Goal: Information Seeking & Learning: Understand process/instructions

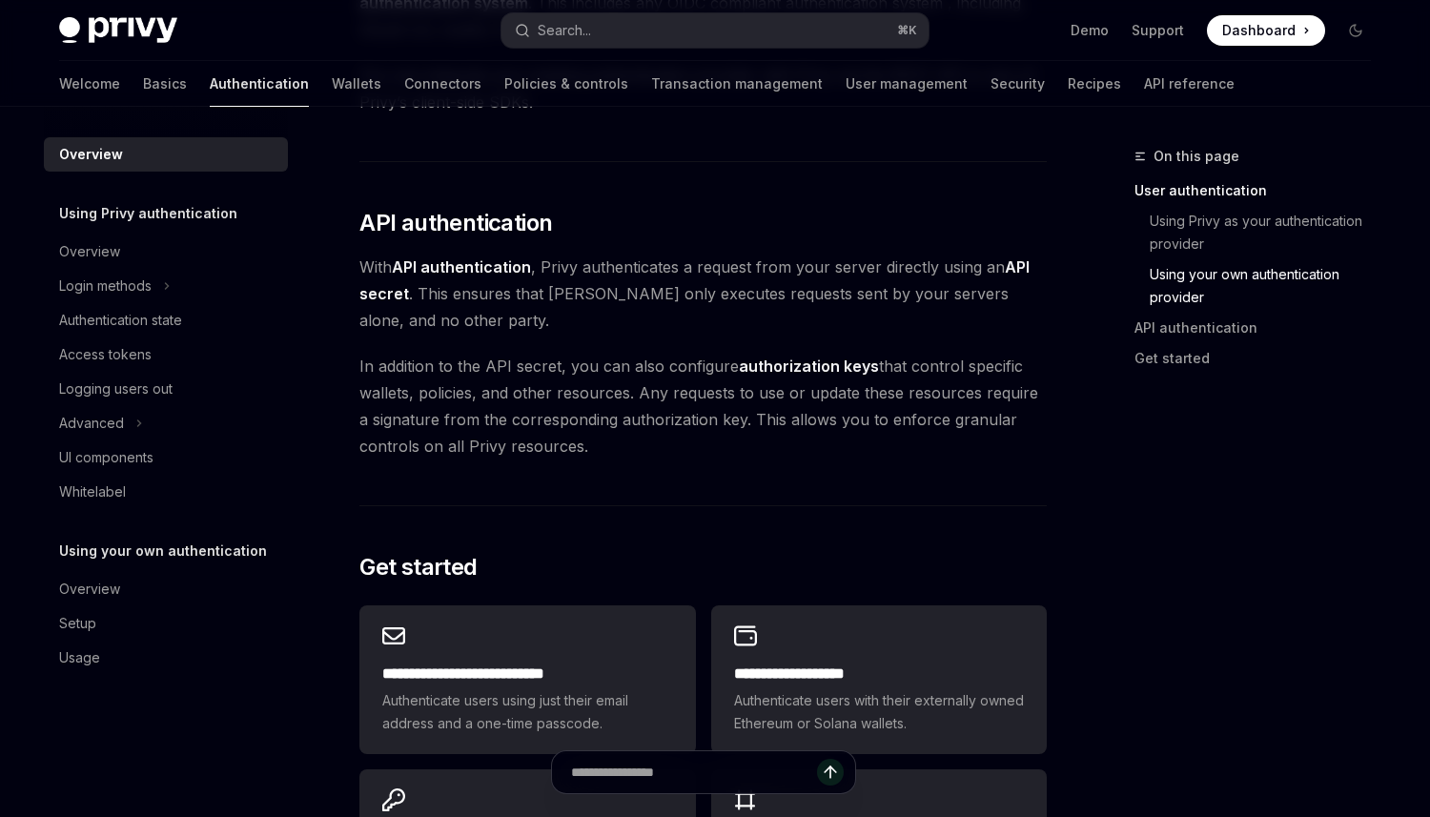
scroll to position [1193, 0]
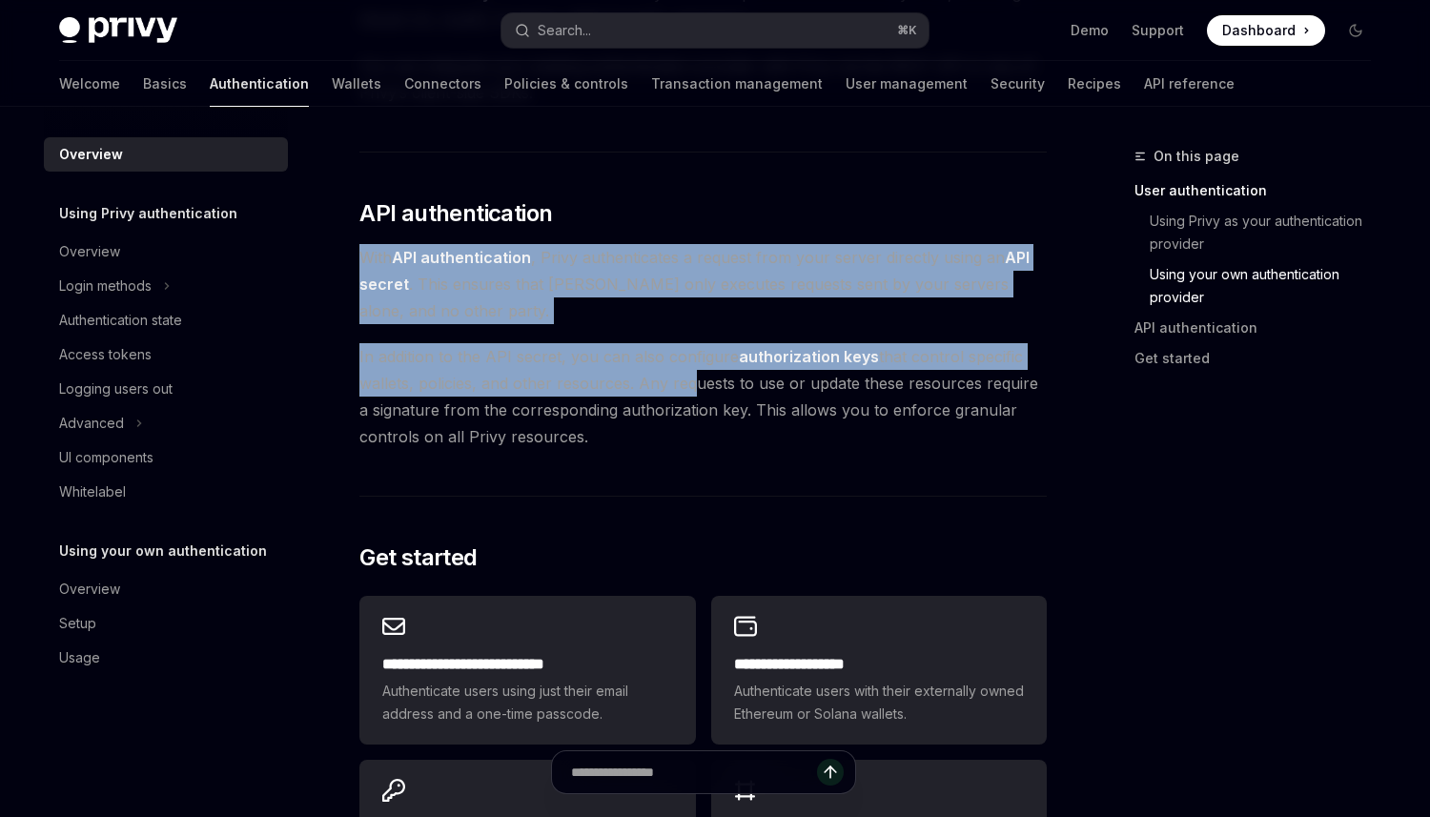
drag, startPoint x: 671, startPoint y: 222, endPoint x: 678, endPoint y: 379, distance: 157.4
click at [678, 379] on span "In addition to the API secret, you can also configure authorization keys that c…" at bounding box center [702, 396] width 687 height 107
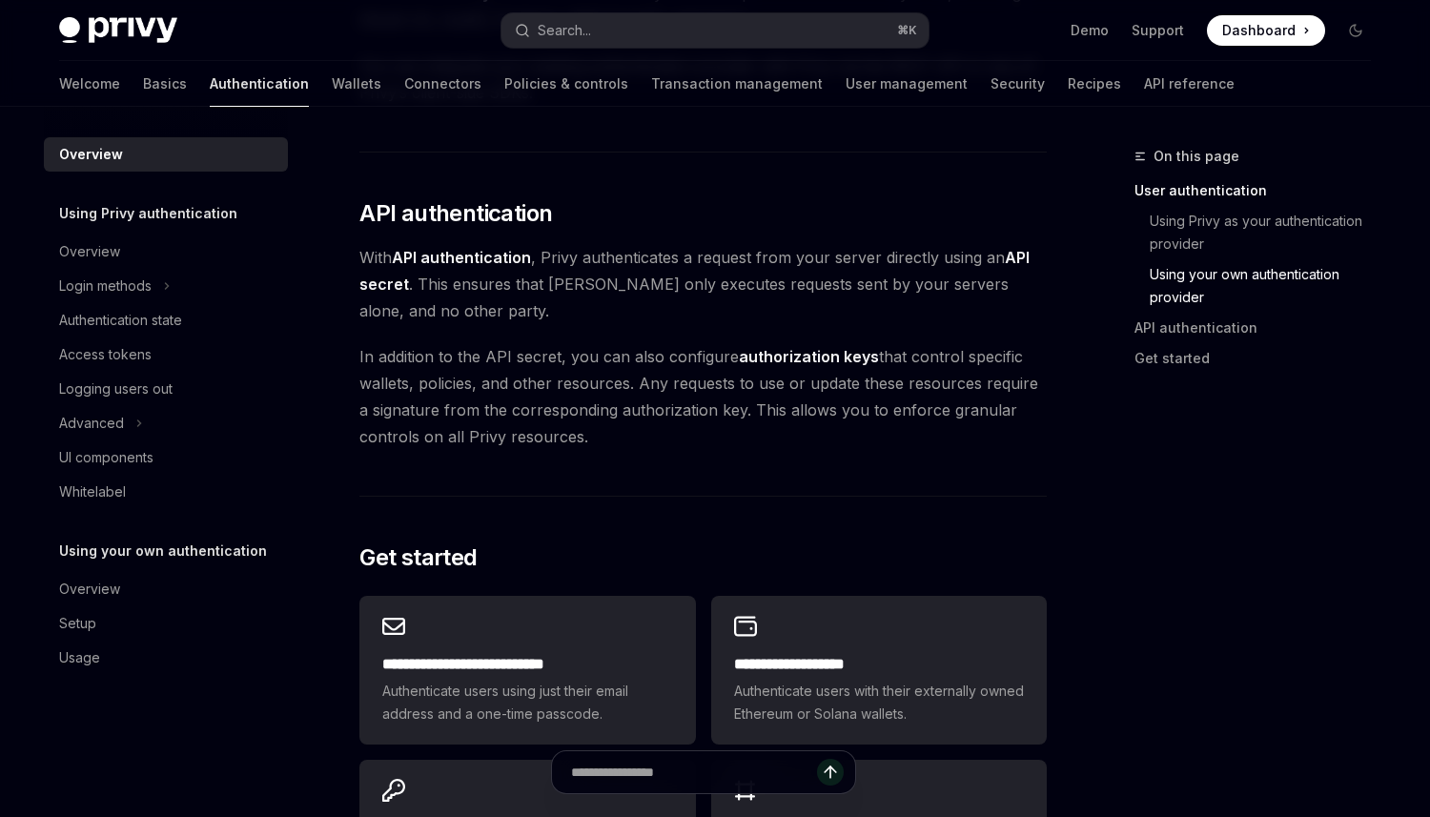
click at [678, 379] on span "In addition to the API secret, you can also configure authorization keys that c…" at bounding box center [702, 396] width 687 height 107
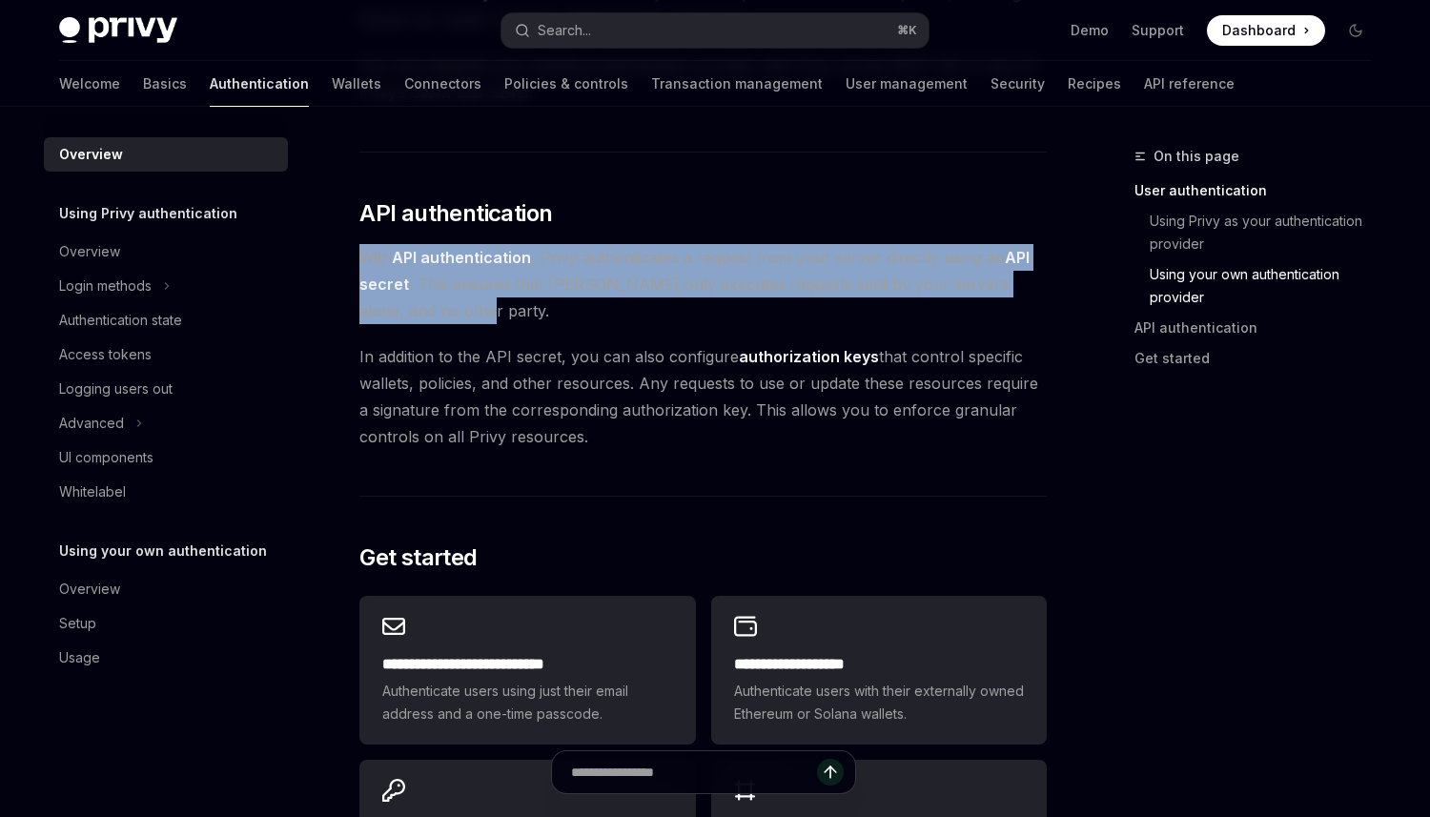
drag, startPoint x: 609, startPoint y: 221, endPoint x: 620, endPoint y: 308, distance: 87.4
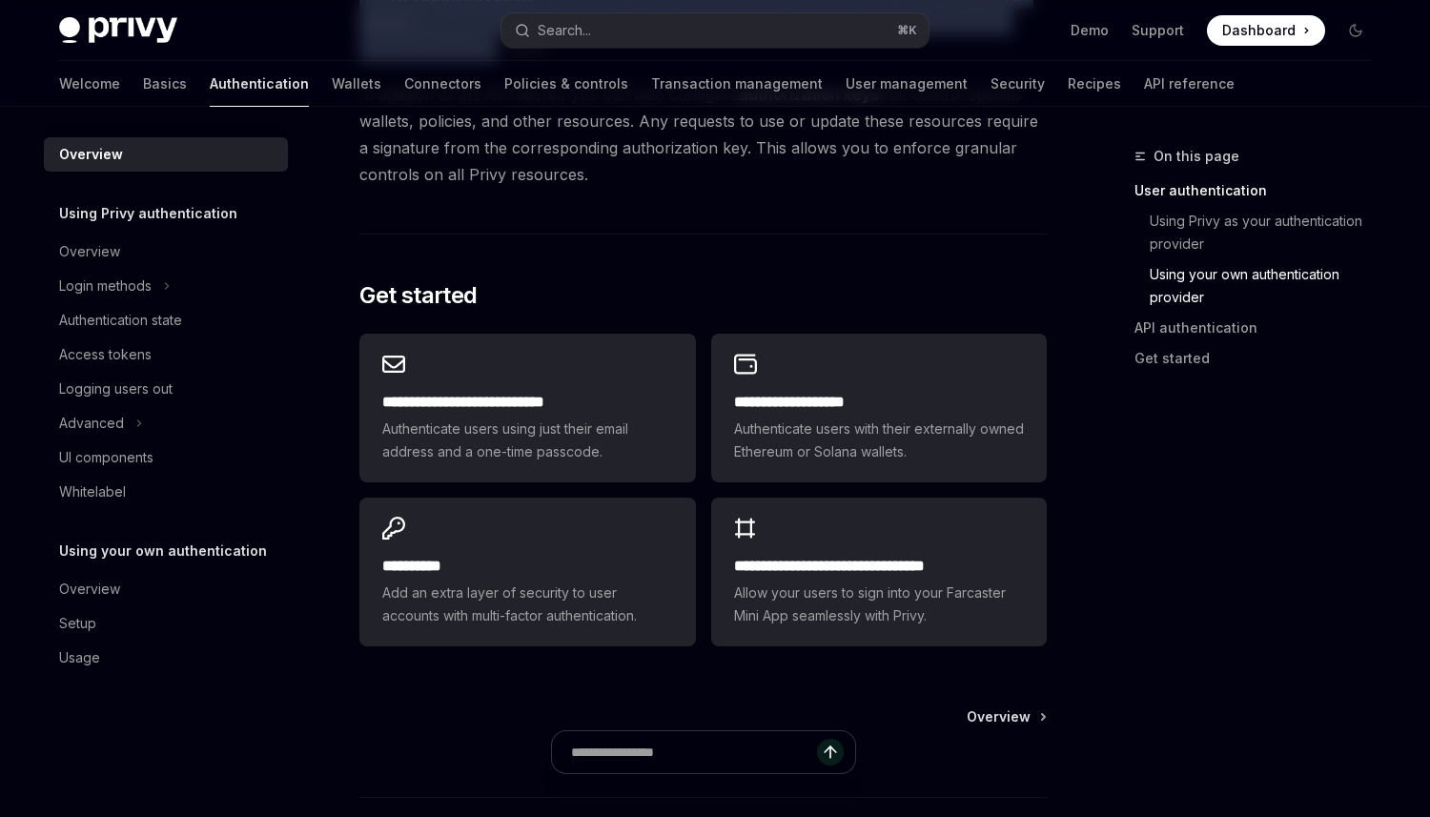
scroll to position [1601, 0]
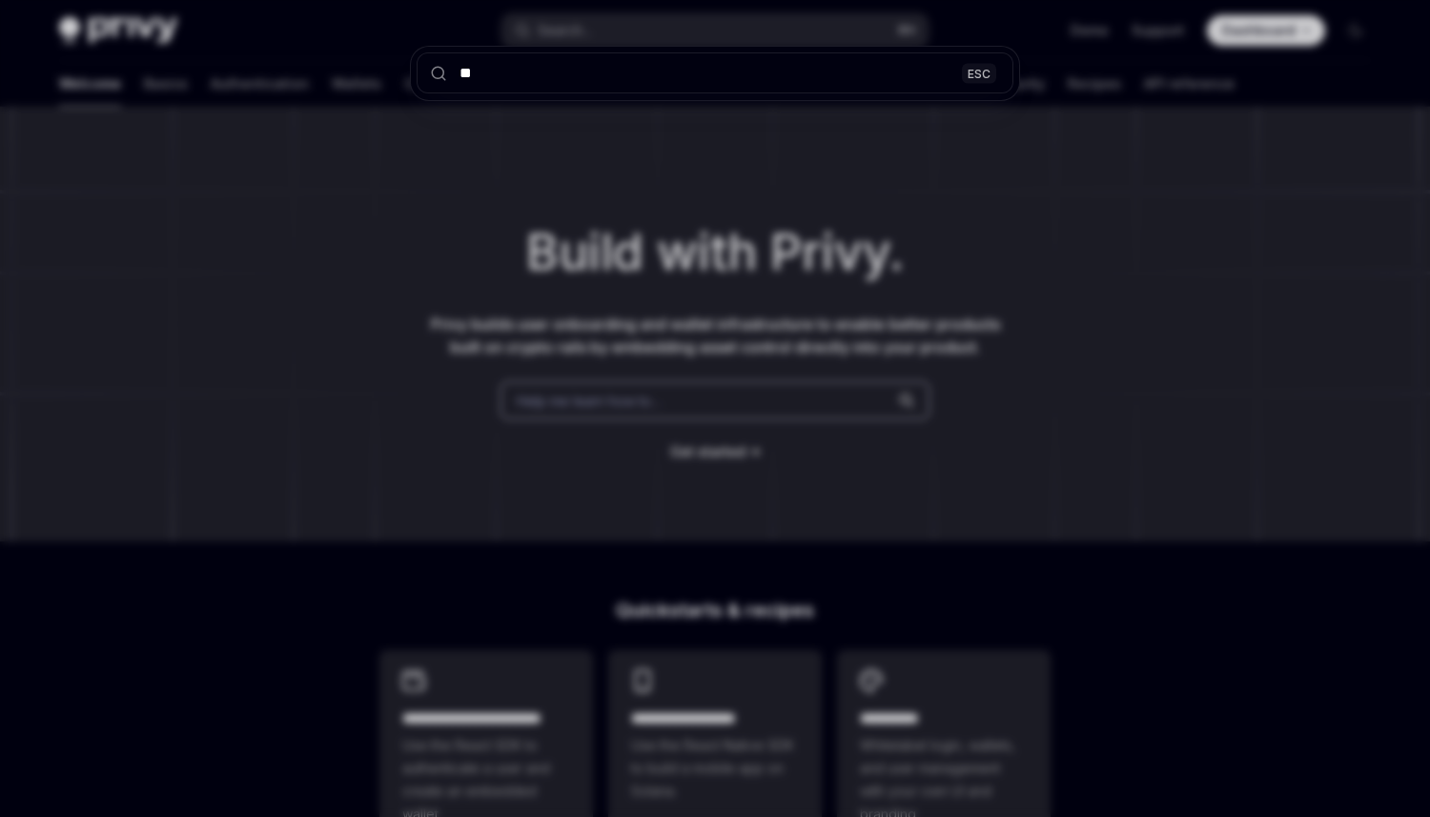
type input "***"
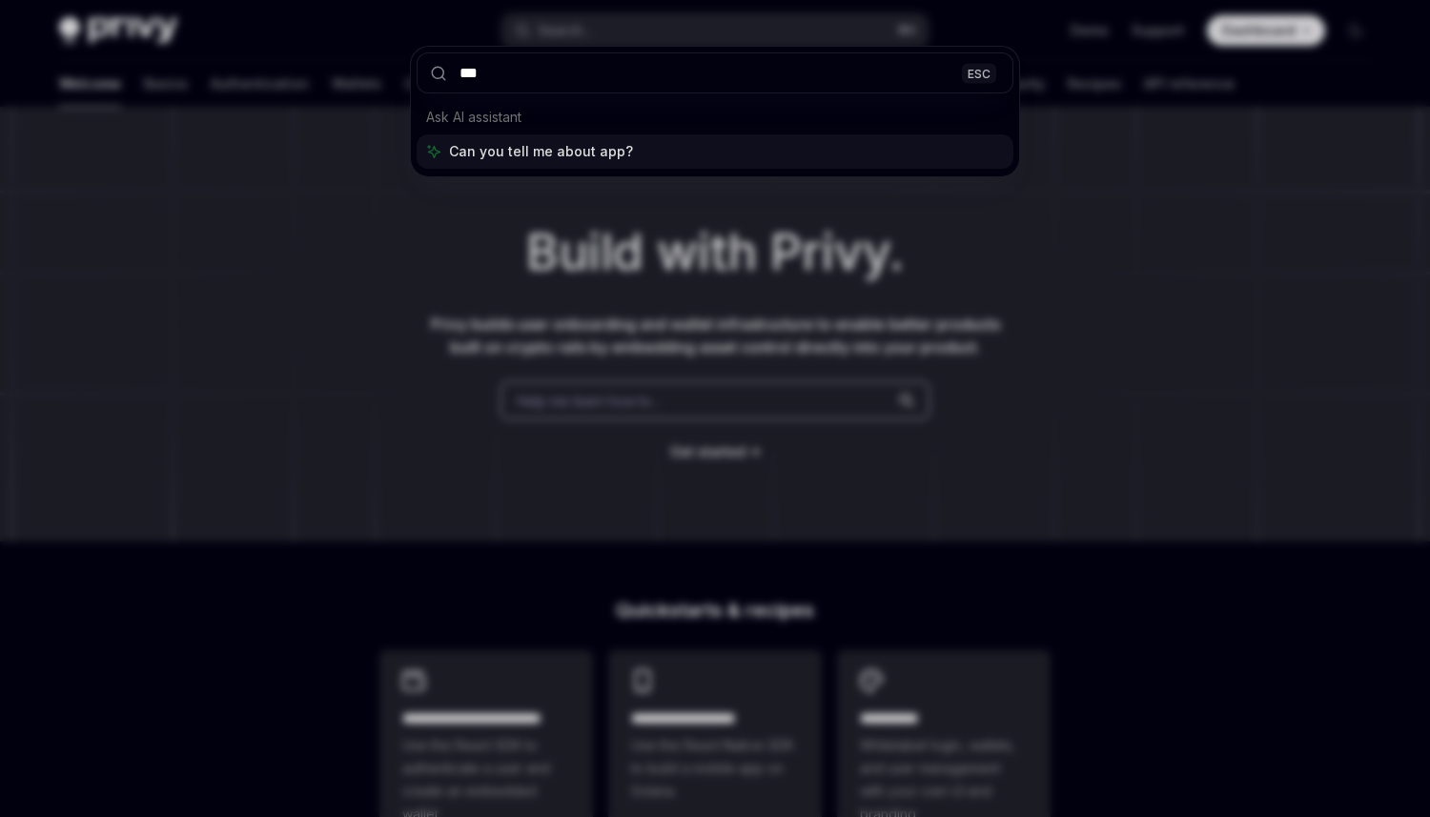
type textarea "*"
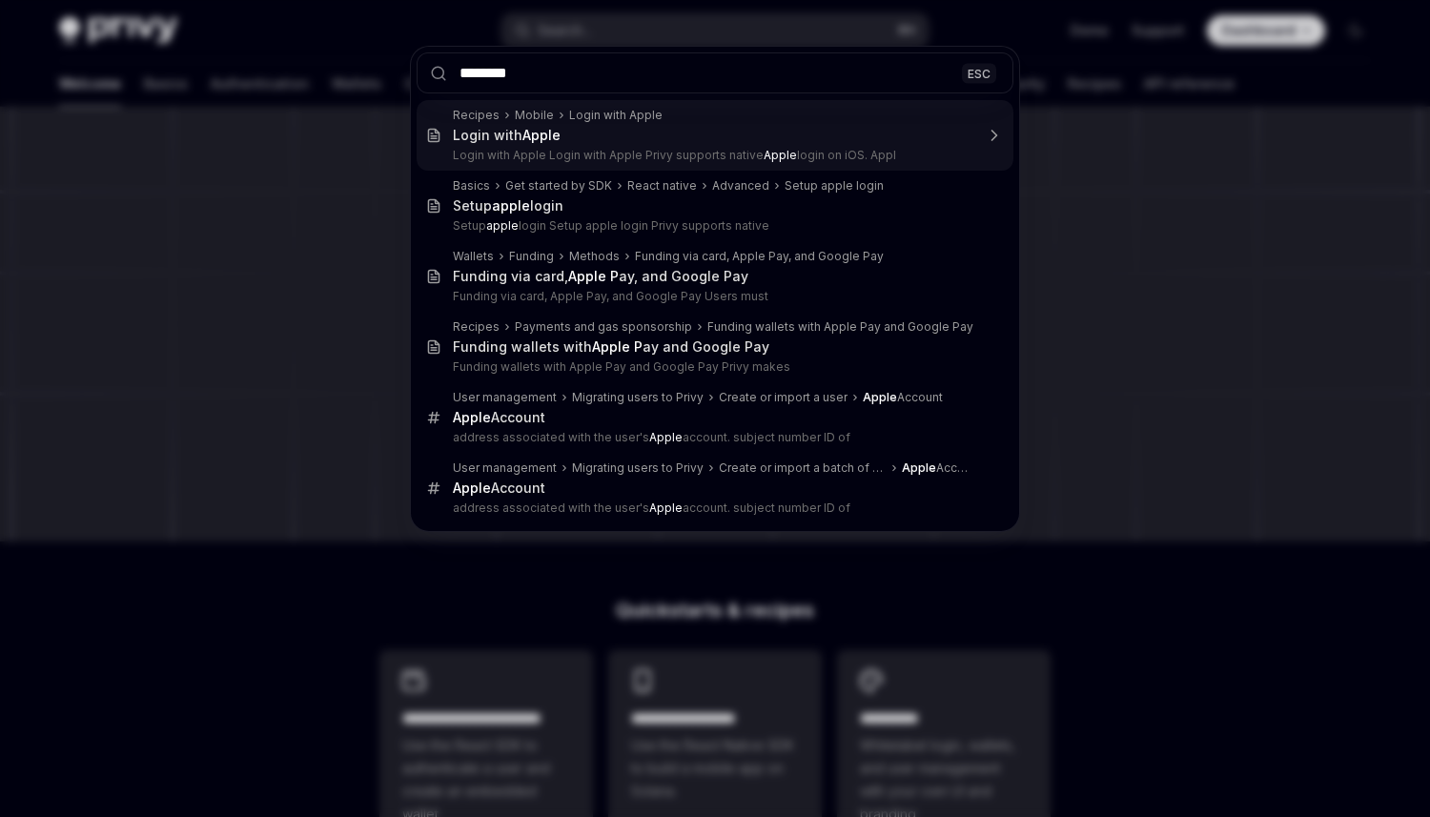
type input "*********"
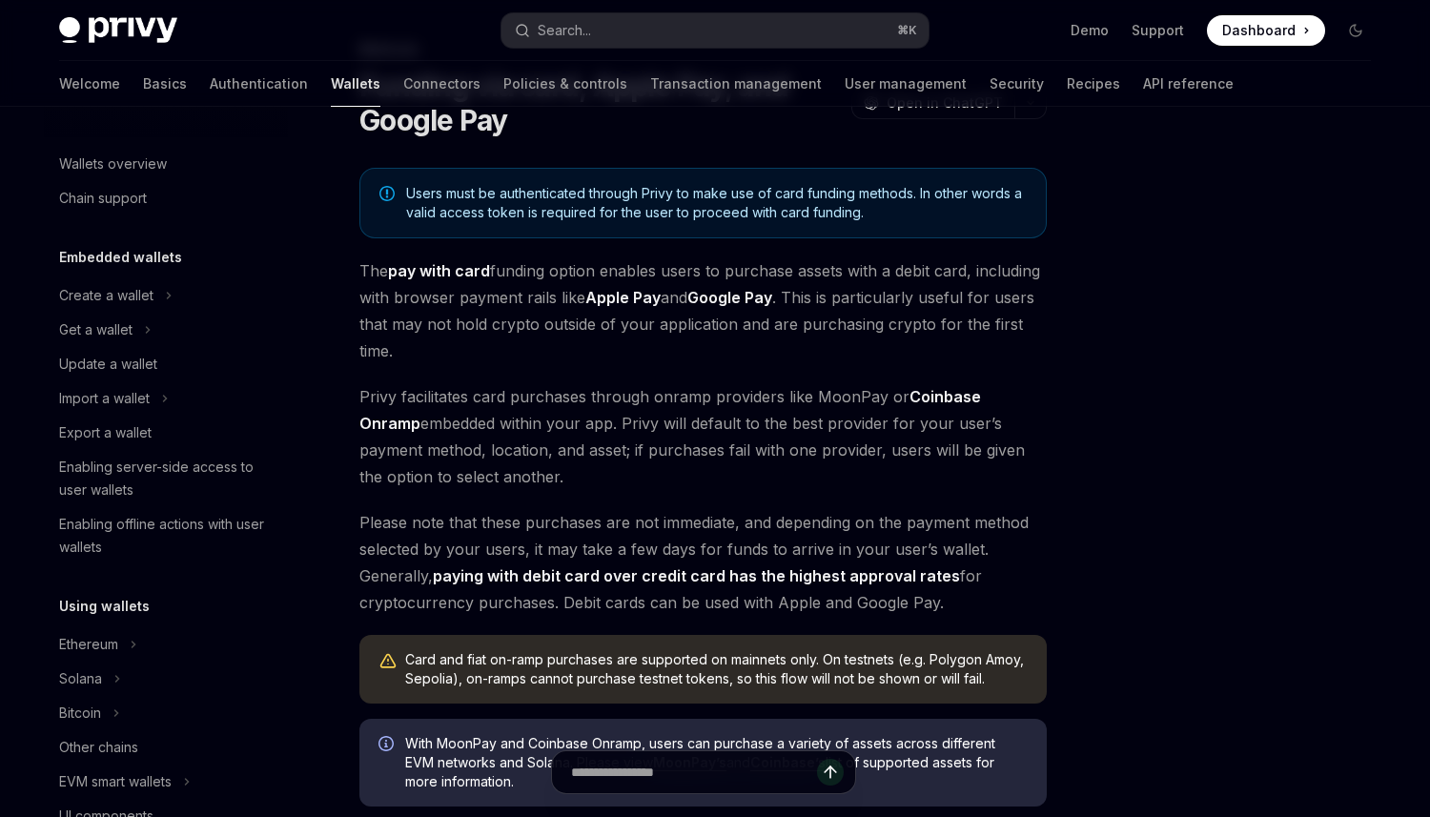
scroll to position [565, 0]
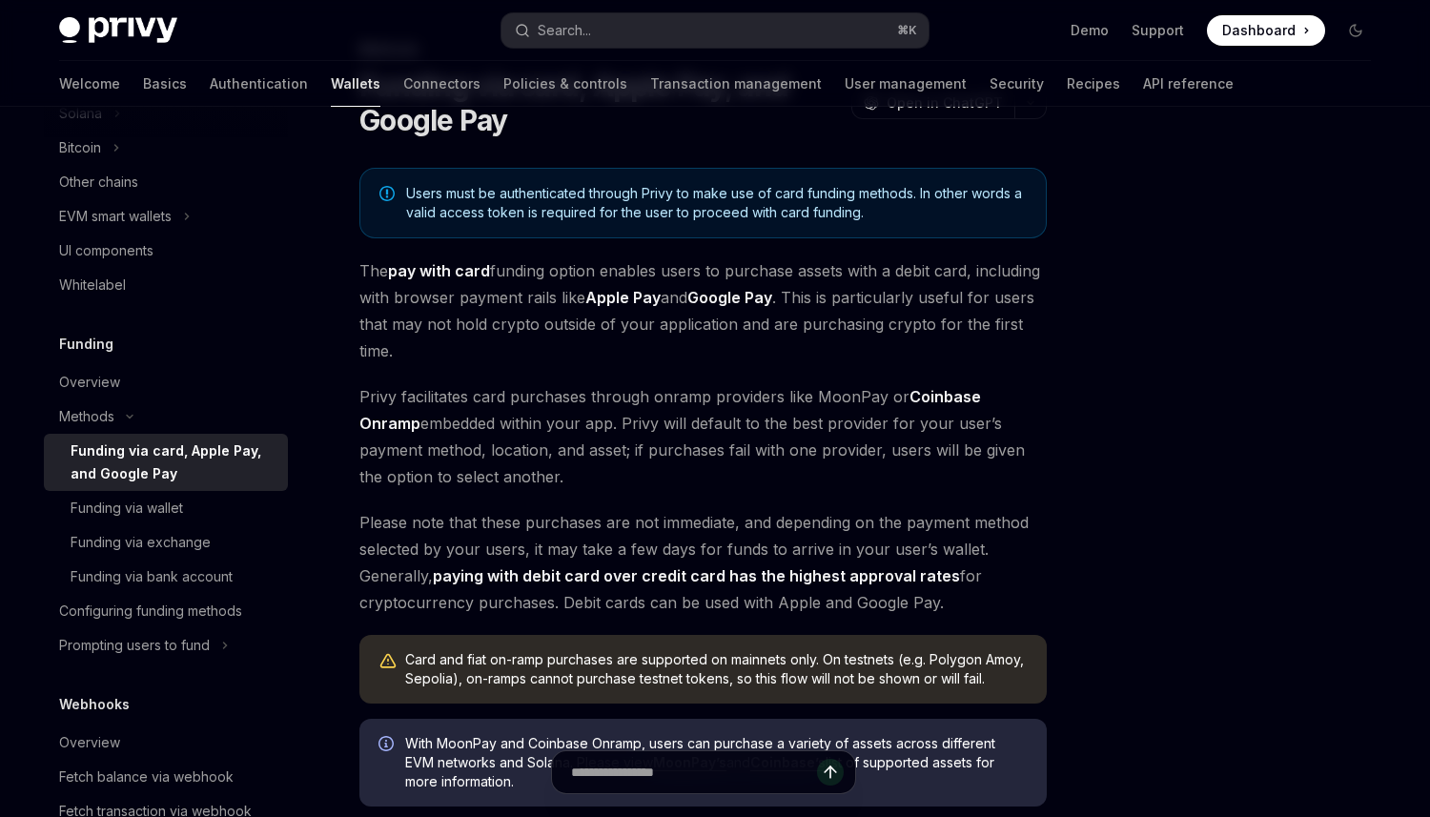
click at [525, 411] on span "Privy facilitates card purchases through onramp providers like MoonPay or Coinb…" at bounding box center [702, 436] width 687 height 107
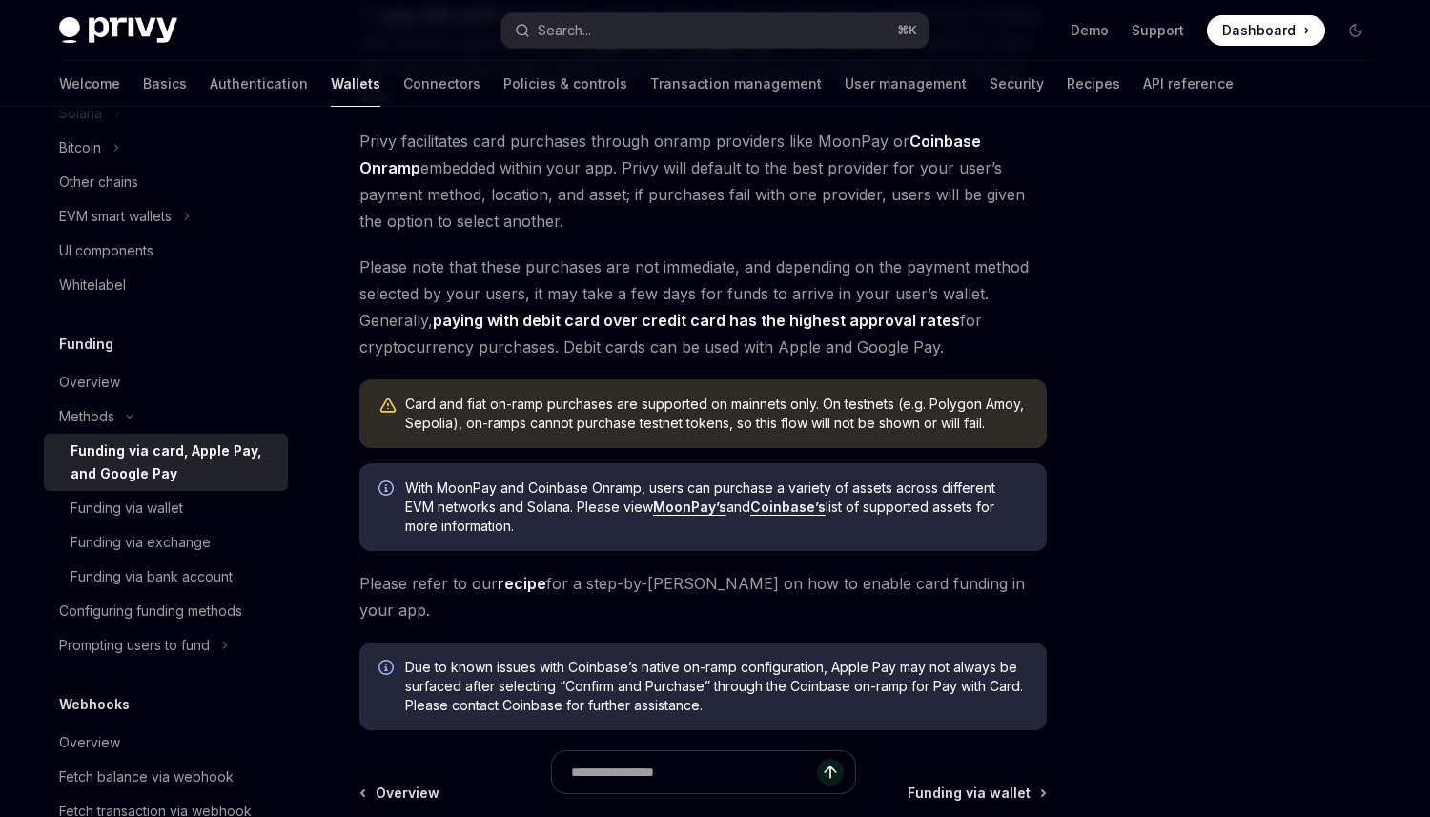
scroll to position [363, 0]
click at [524, 590] on link "recipe" at bounding box center [522, 583] width 49 height 20
type textarea "*"
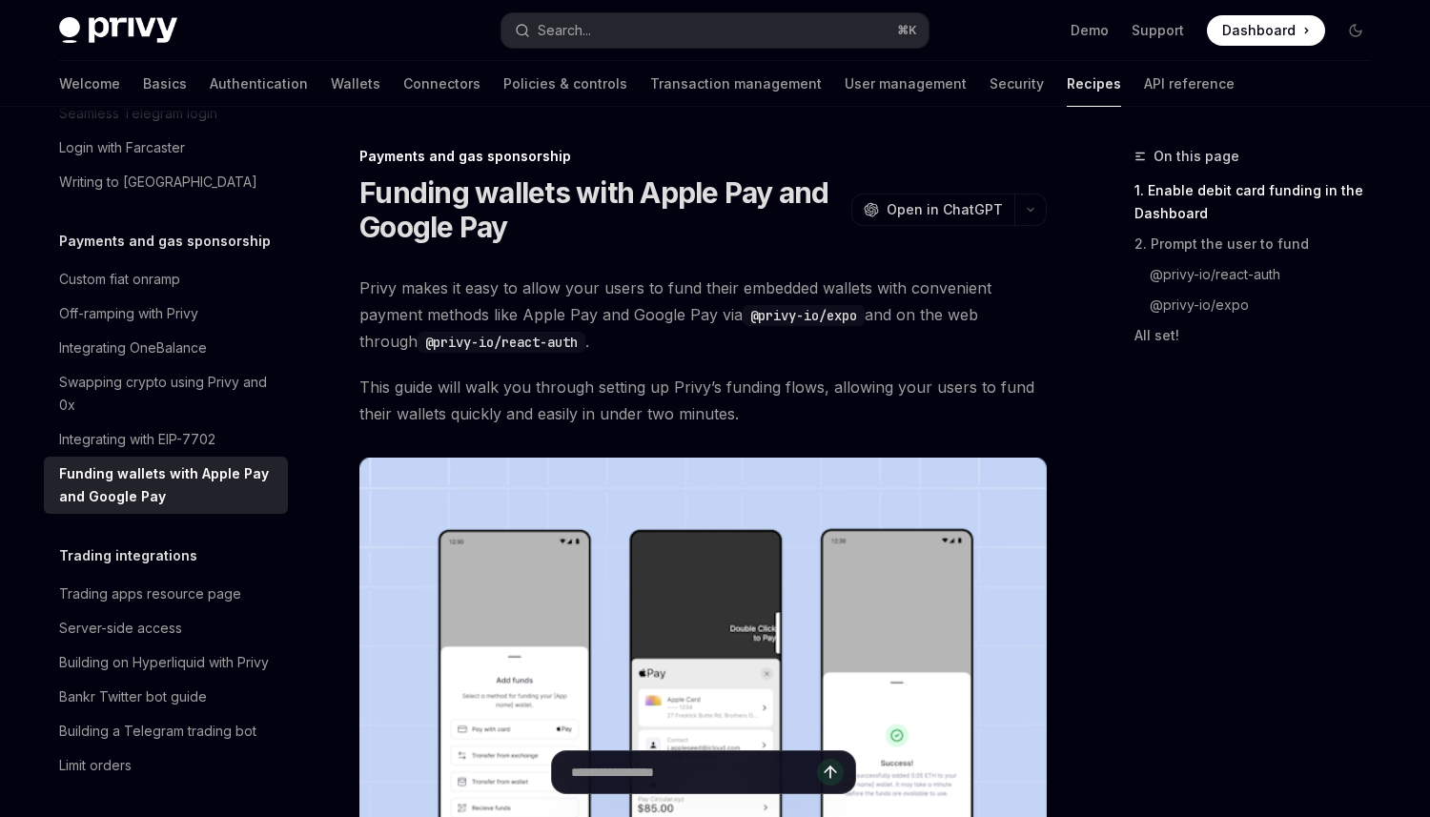
click at [524, 585] on img at bounding box center [702, 703] width 687 height 491
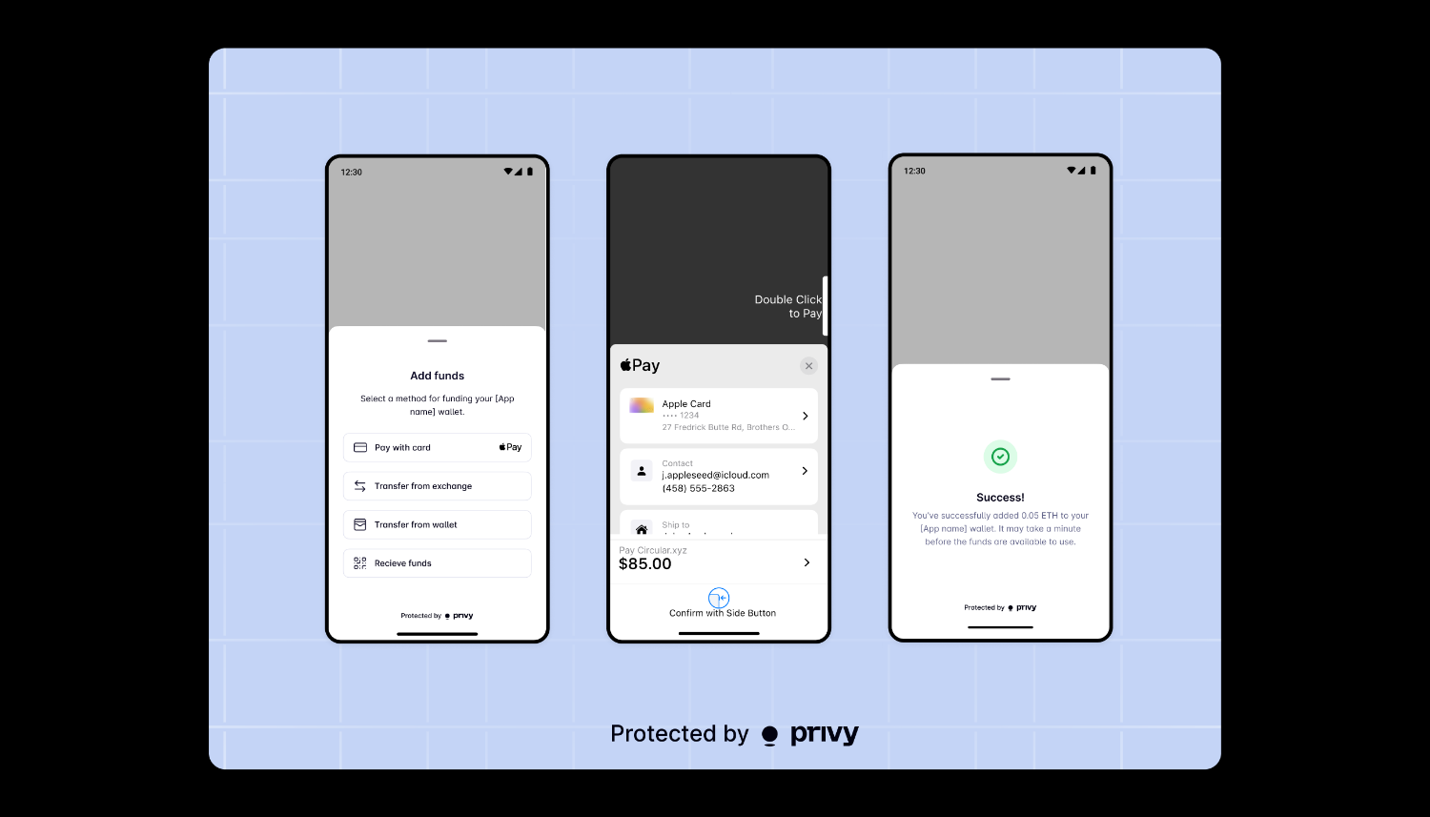
click at [524, 585] on img at bounding box center [715, 409] width 1012 height 722
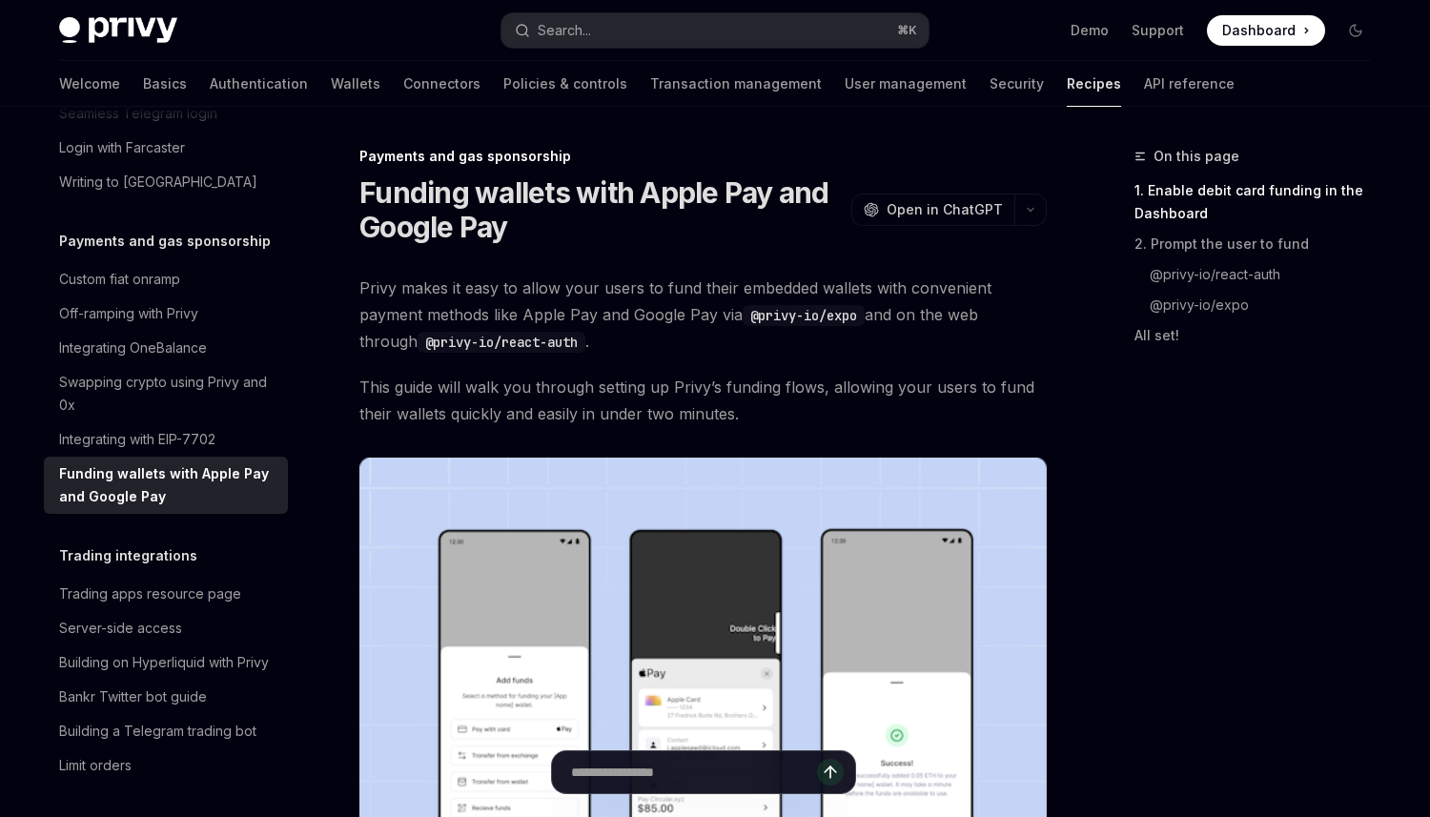
click at [534, 583] on img at bounding box center [702, 703] width 687 height 491
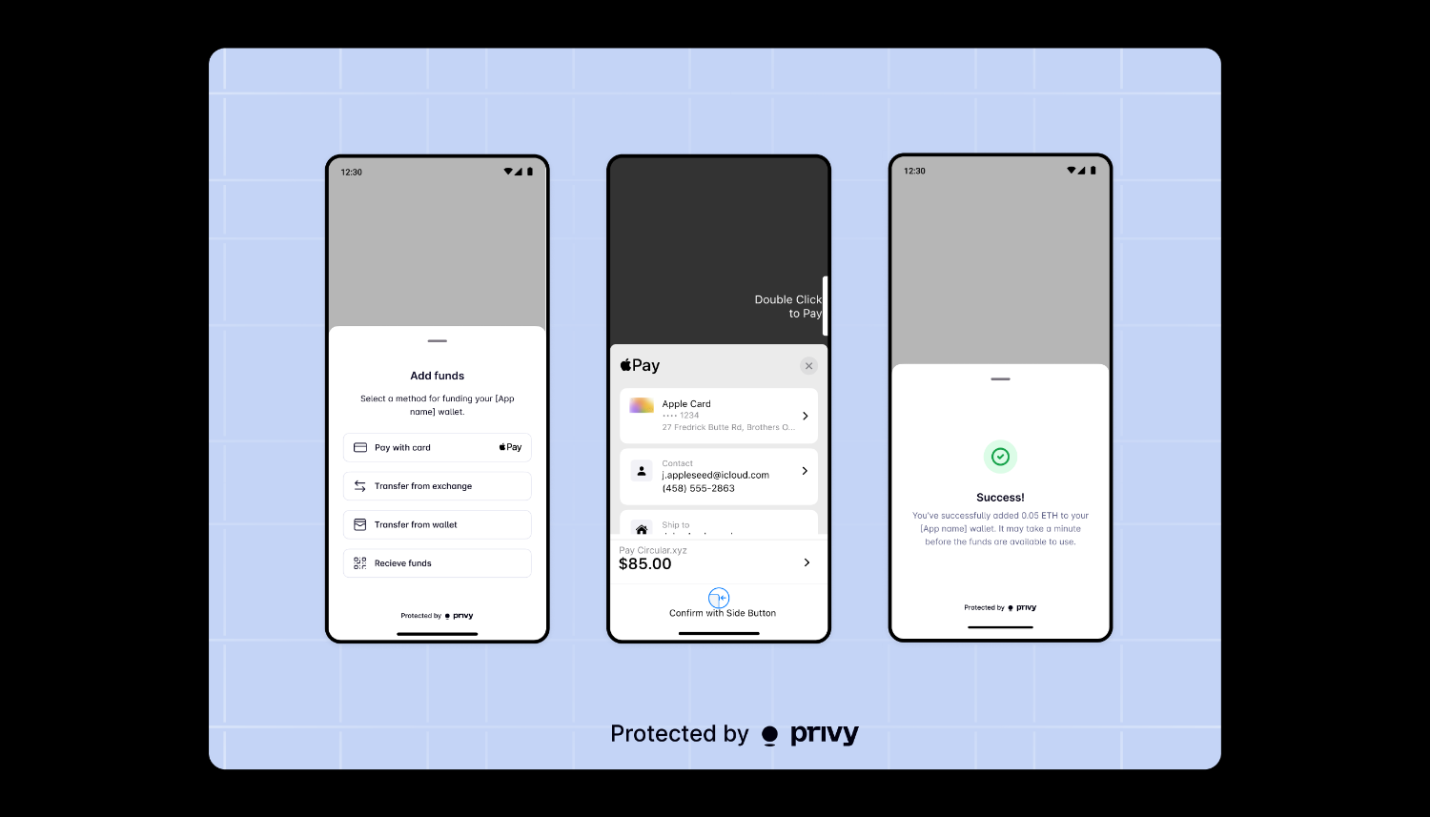
click at [728, 389] on img at bounding box center [715, 409] width 1012 height 722
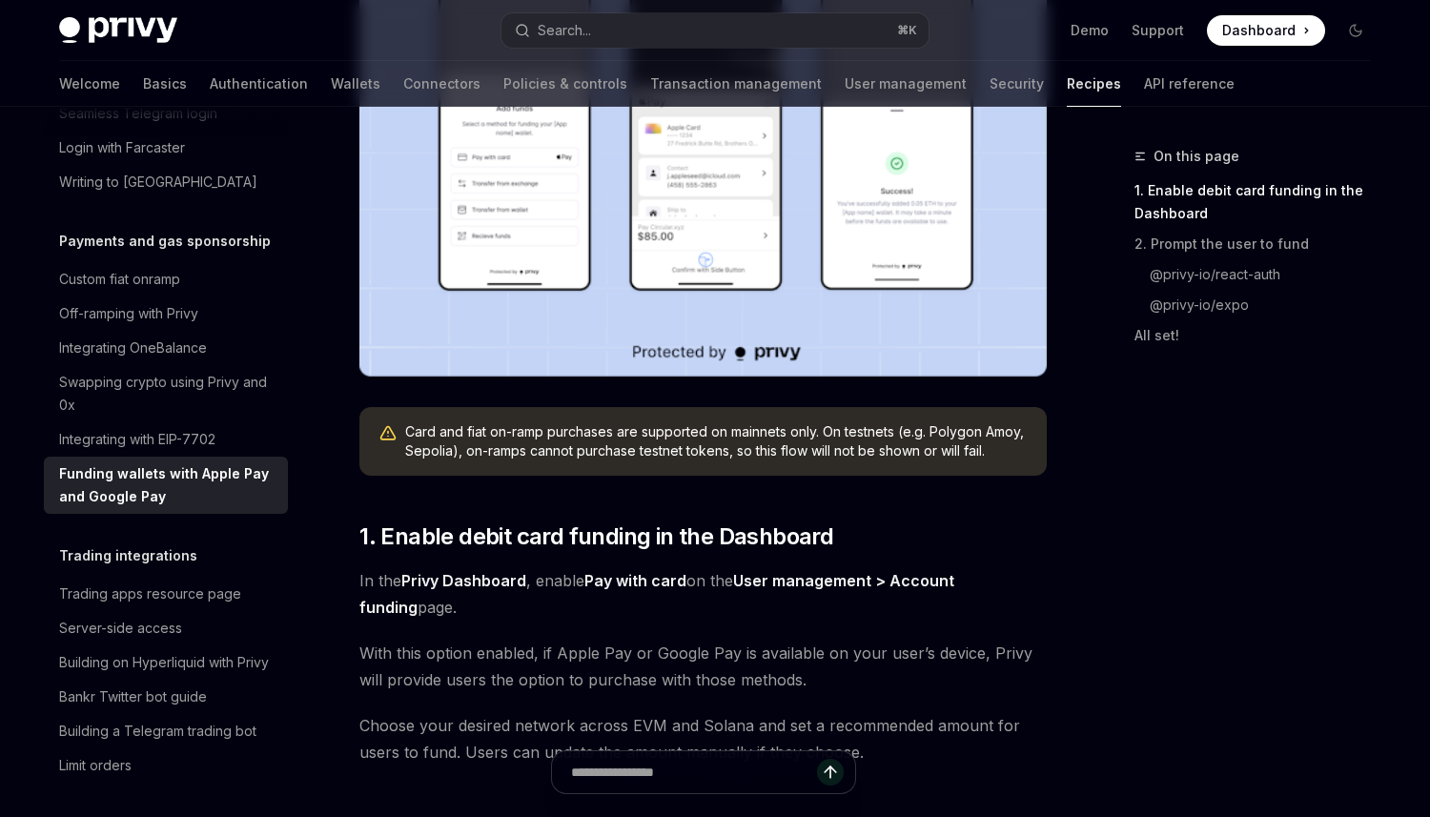
scroll to position [574, 0]
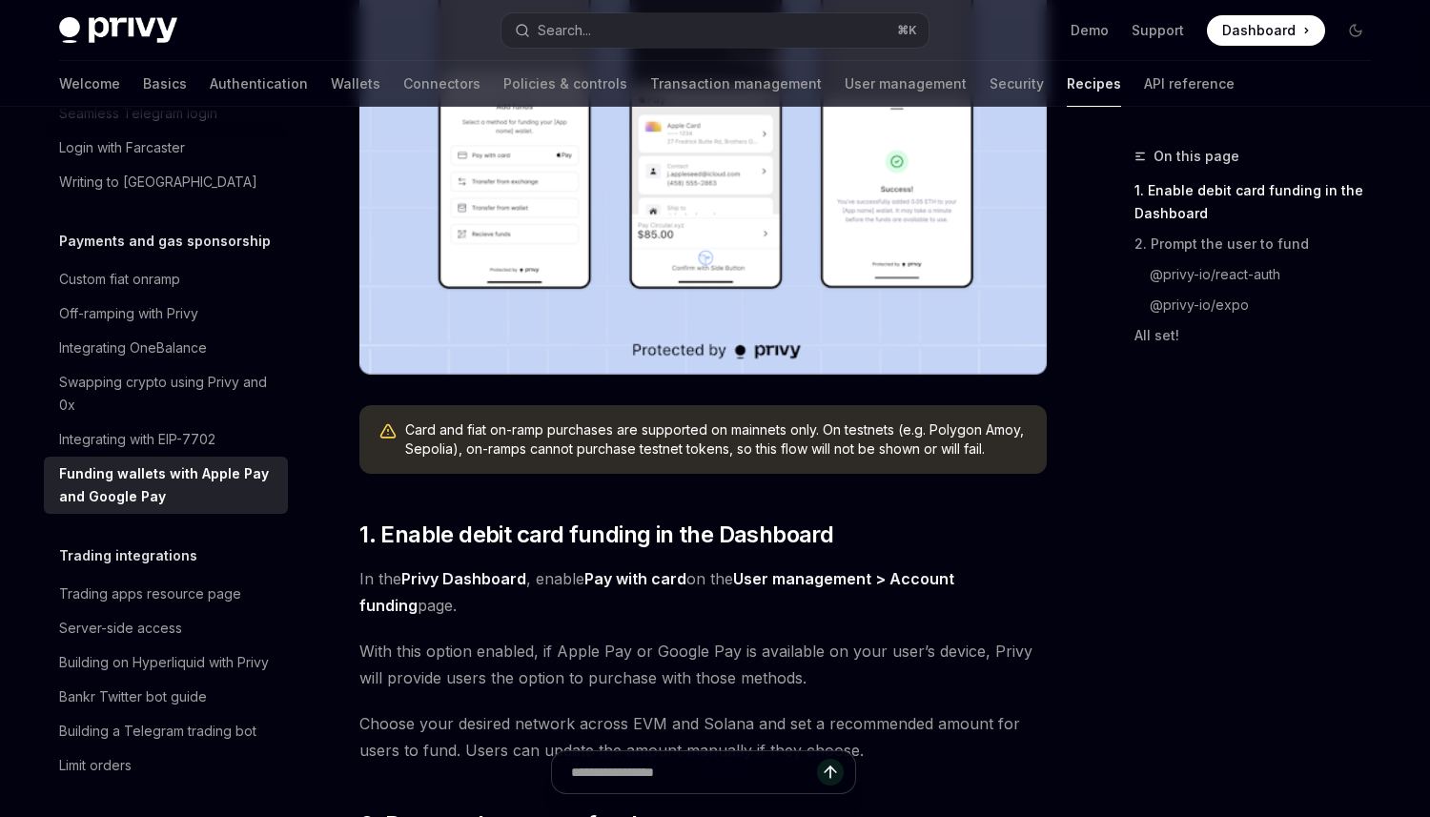
click at [1232, 23] on span "Dashboard" at bounding box center [1258, 30] width 73 height 19
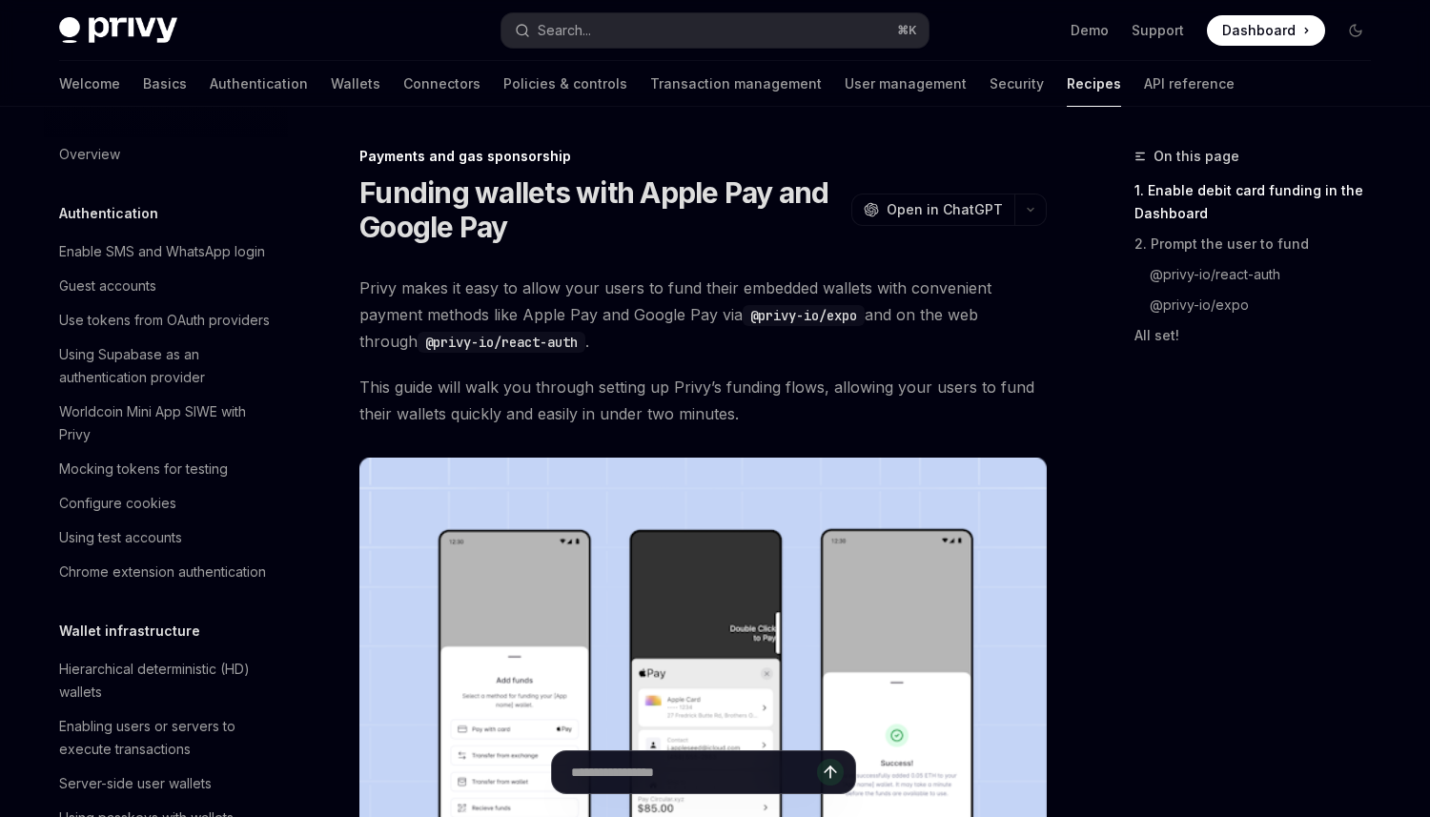
scroll to position [1591, 0]
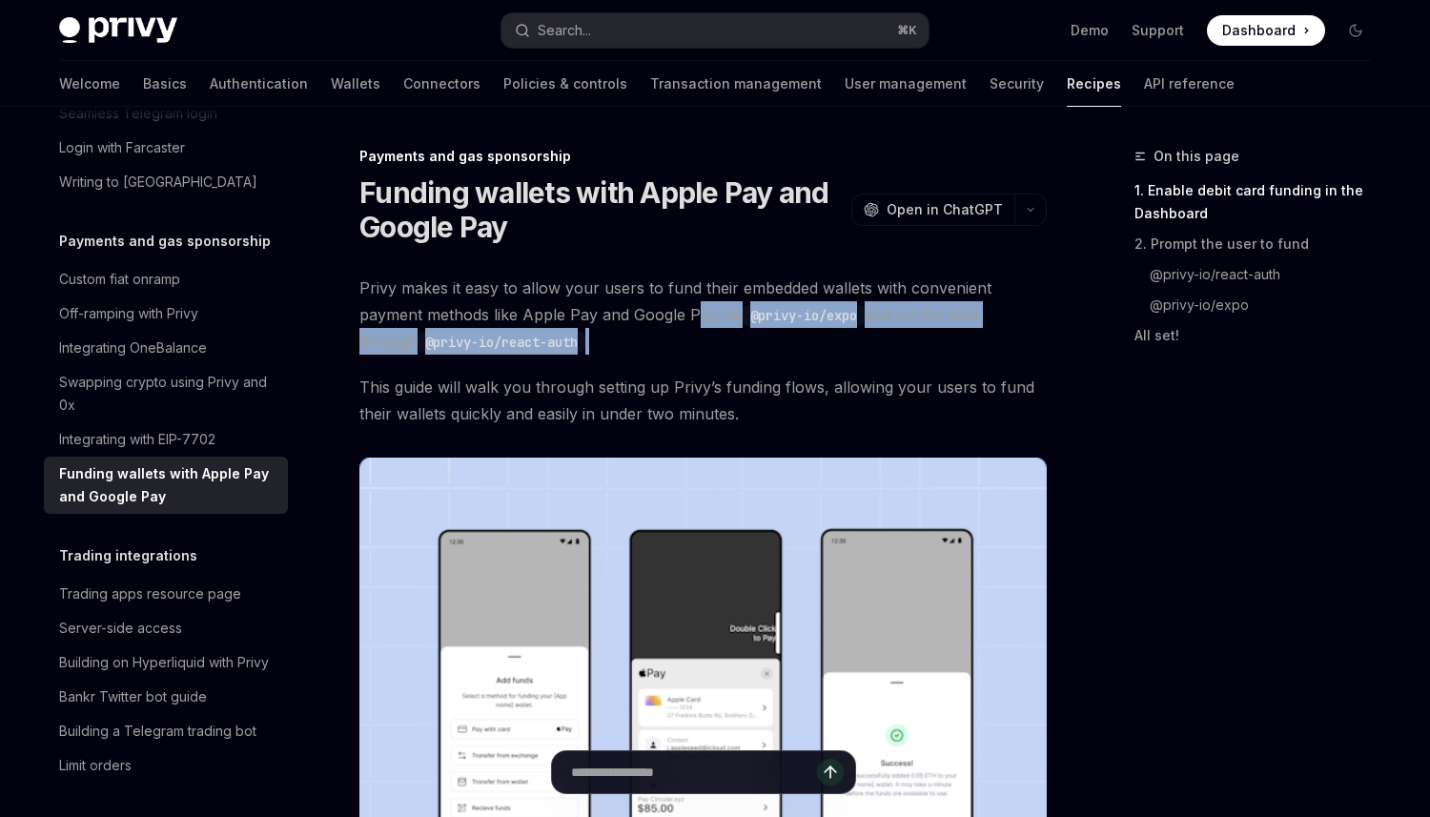
drag, startPoint x: 698, startPoint y: 308, endPoint x: 698, endPoint y: 366, distance: 58.1
